Goal: Check status: Check status

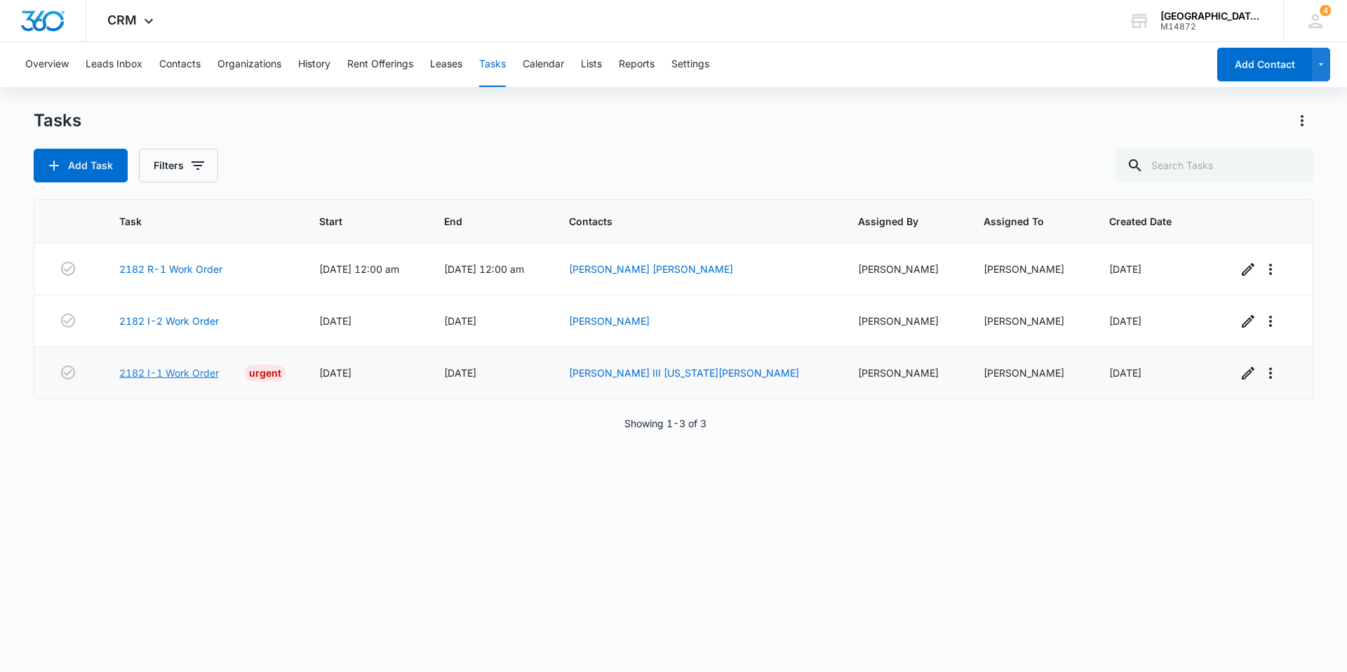
drag, startPoint x: 202, startPoint y: 355, endPoint x: 184, endPoint y: 369, distance: 22.5
click at [184, 369] on link "2182 I-1 Work Order" at bounding box center [169, 372] width 100 height 15
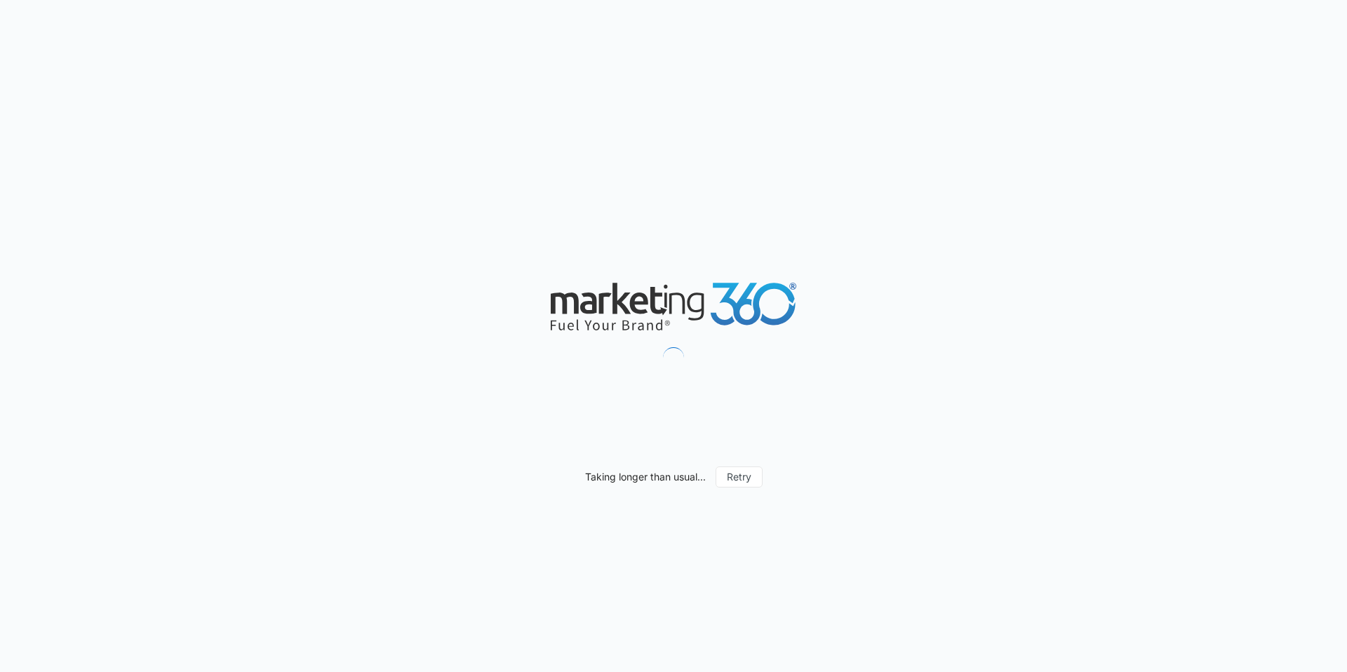
drag, startPoint x: 184, startPoint y: 378, endPoint x: 203, endPoint y: 335, distance: 47.7
click at [203, 335] on div "Taking longer than usual... Retry" at bounding box center [673, 336] width 1347 height 672
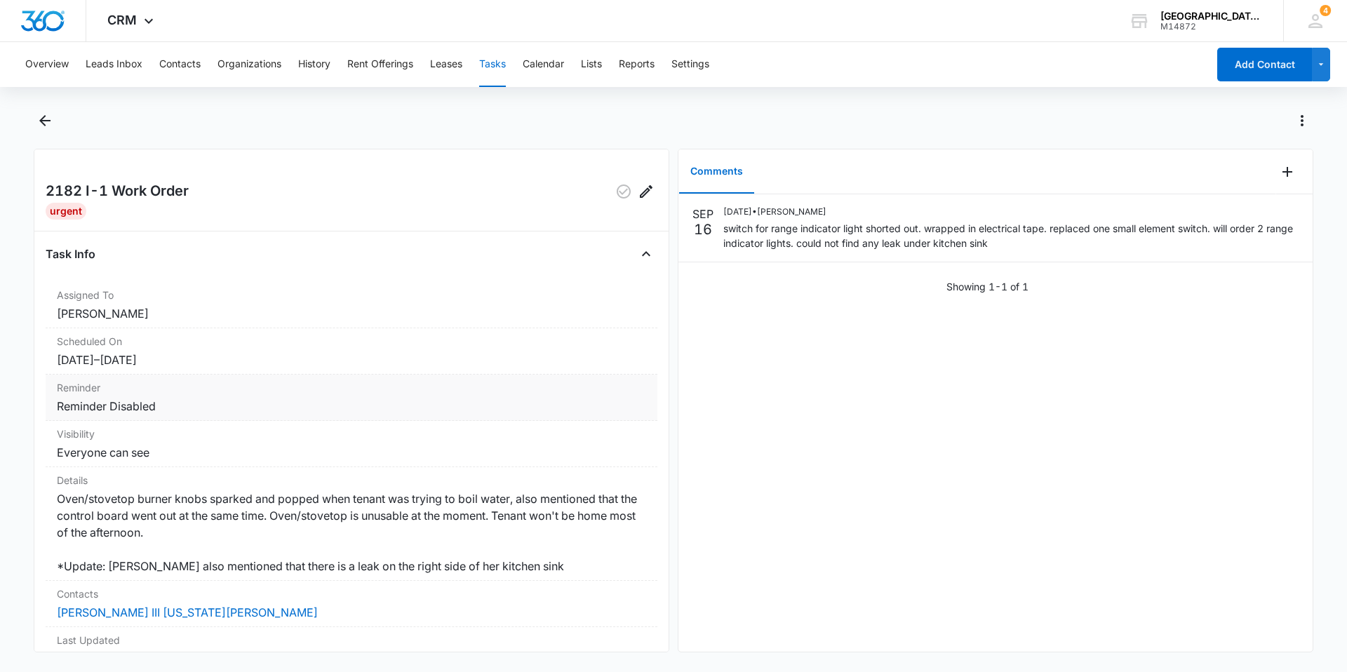
drag, startPoint x: 81, startPoint y: 705, endPoint x: 429, endPoint y: 379, distance: 475.9
click at [429, 379] on dl "Assigned To Jonathan Guptill Scheduled On 9/16/25 – 9/17/25 Reminder Reminder D…" at bounding box center [352, 524] width 612 height 484
click at [459, 519] on dd "Oven/stovetop burner knobs sparked and popped when tenant was trying to boil wa…" at bounding box center [351, 532] width 589 height 84
